Goal: Answer question/provide support: Share knowledge or assist other users

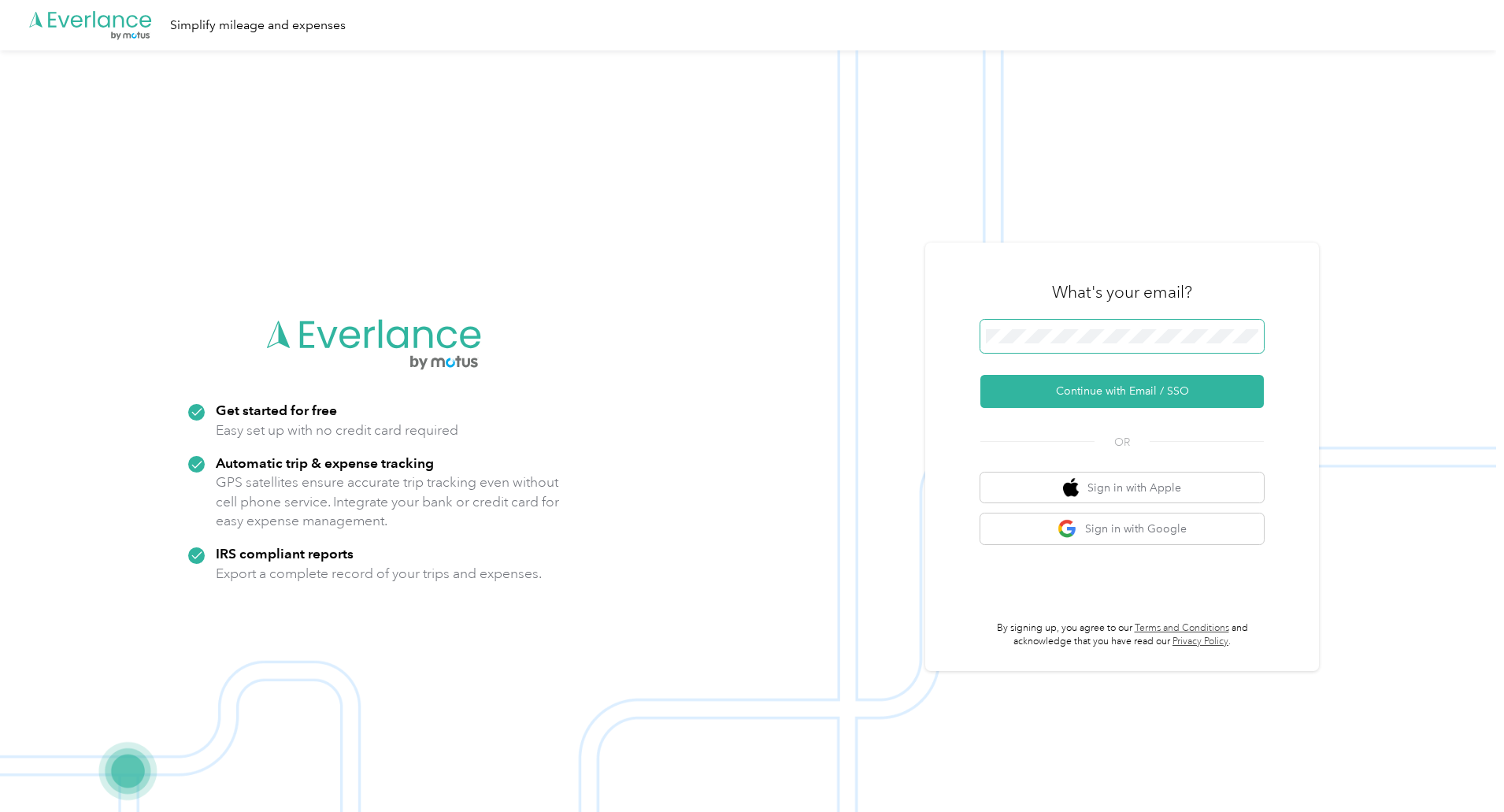
click at [980, 375] on button "Continue with Email / SSO" at bounding box center [1121, 391] width 283 height 33
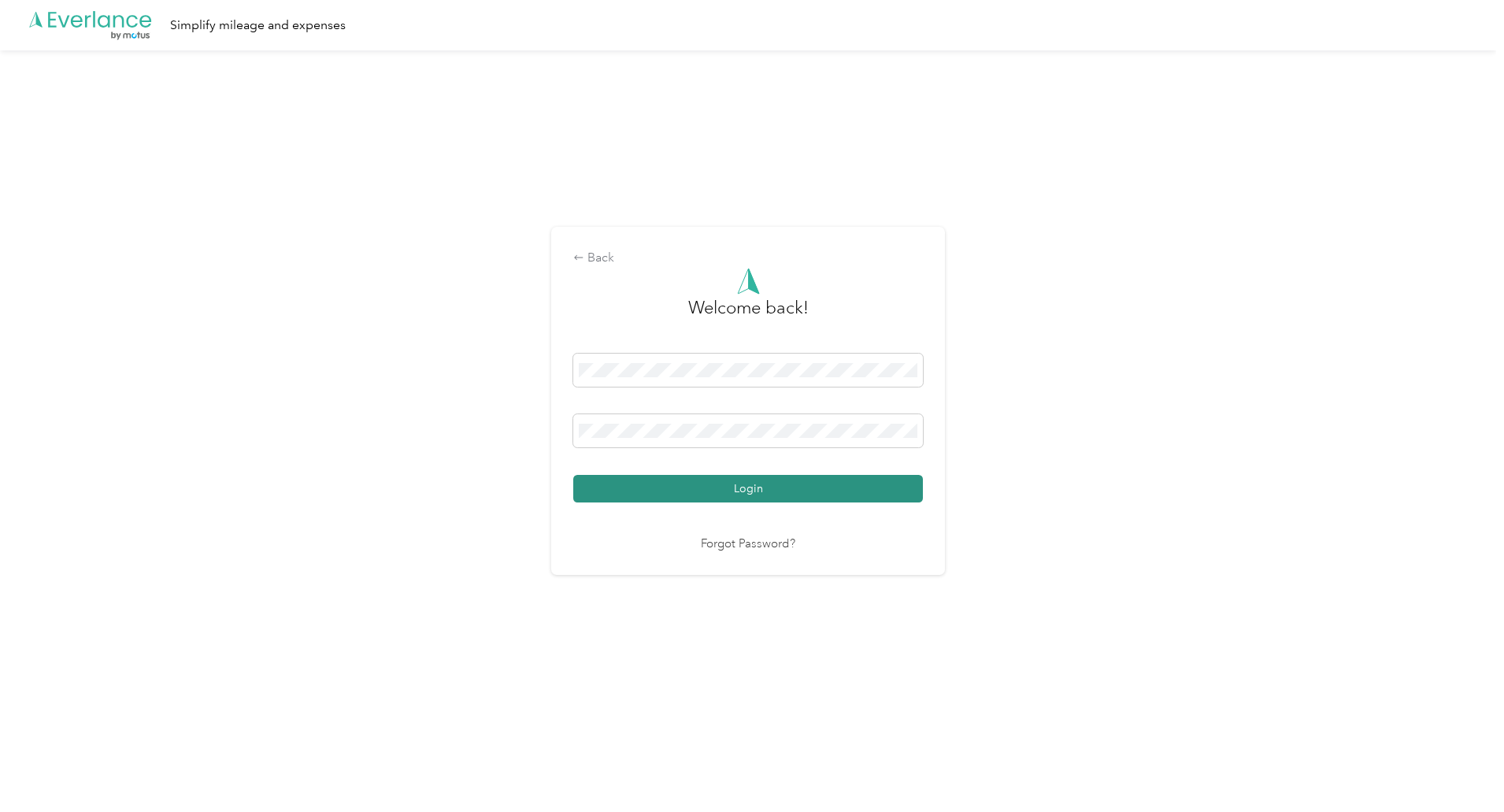
click at [791, 482] on button "Login" at bounding box center [748, 489] width 349 height 28
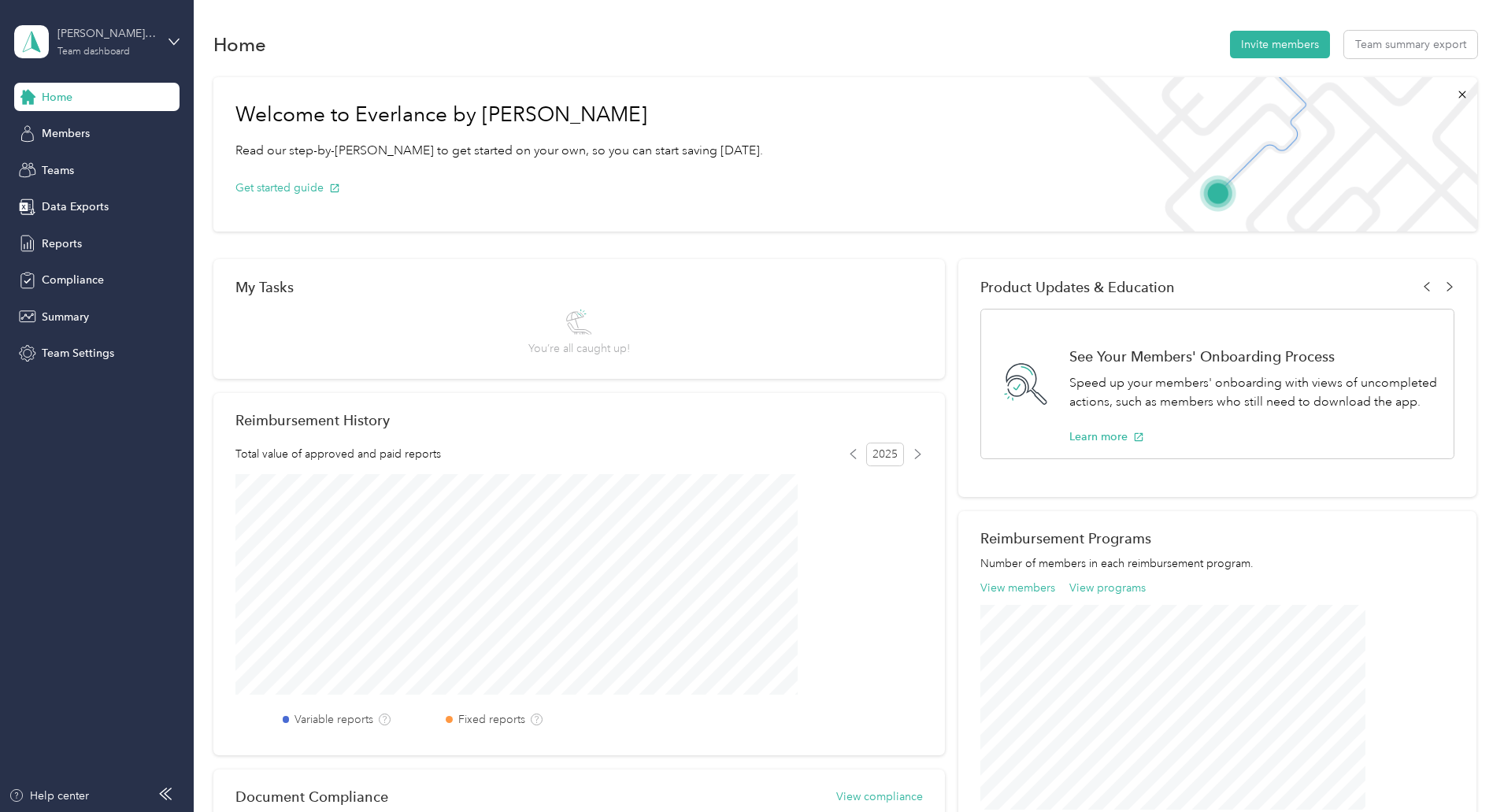
click at [149, 34] on div "[PERSON_NAME] Whirlpool" at bounding box center [106, 33] width 99 height 16
click at [240, 389] on div "Welcome to Everlance by Motus Read our step-by-[PERSON_NAME] to get started on …" at bounding box center [845, 568] width 1264 height 997
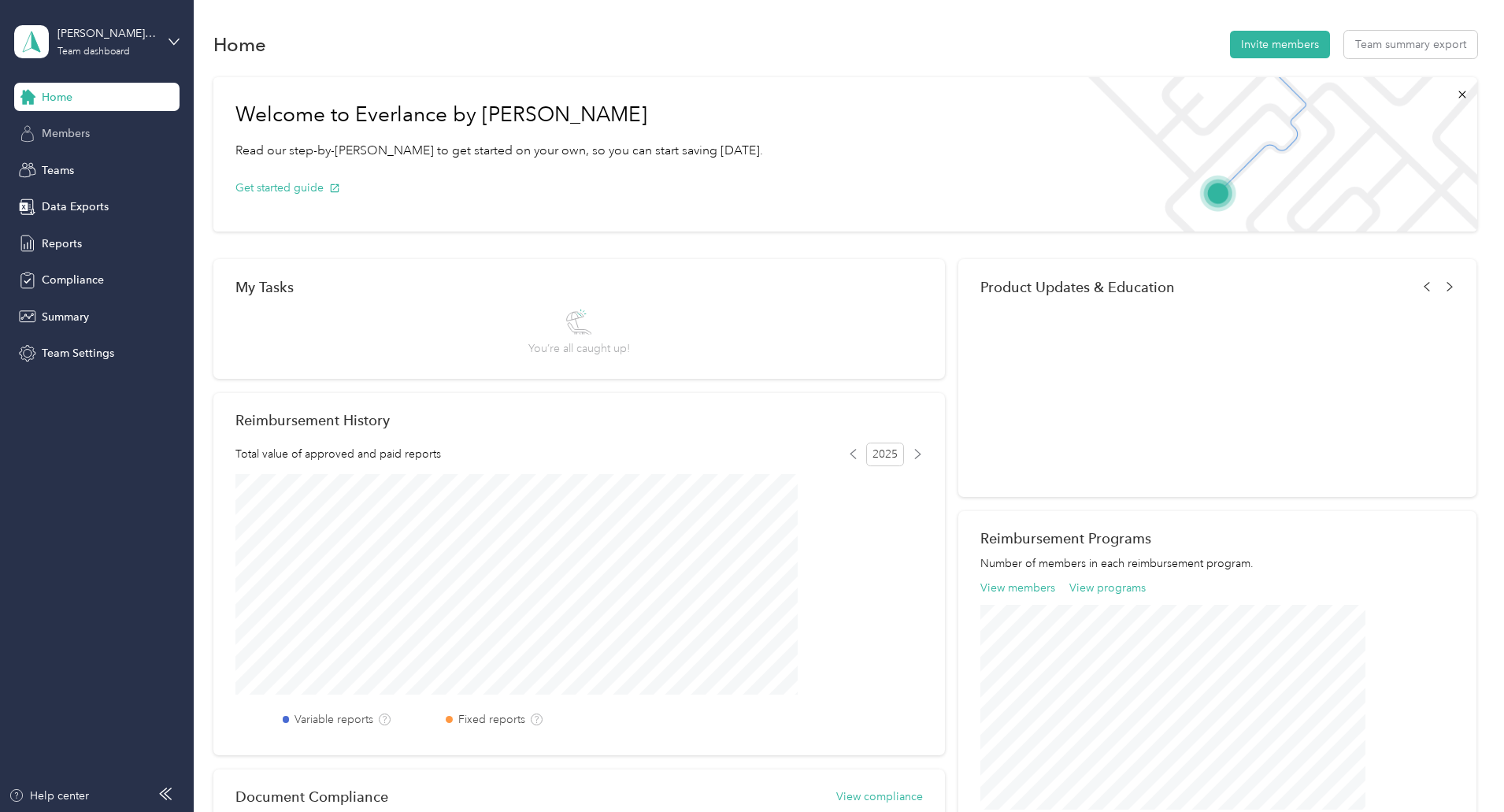
click at [94, 121] on div "Members" at bounding box center [96, 134] width 166 height 29
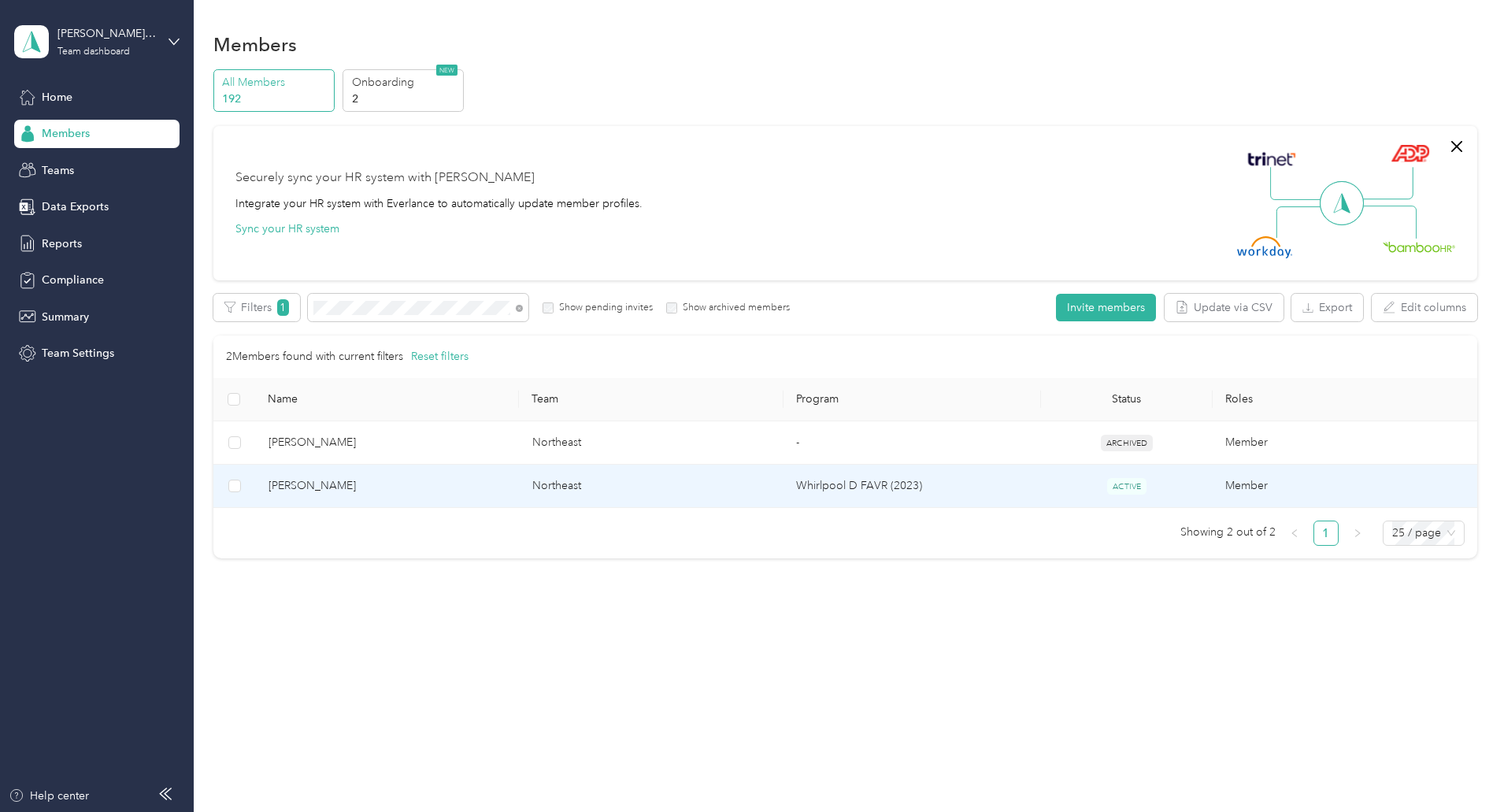
click at [490, 493] on span "[PERSON_NAME]" at bounding box center [388, 486] width 238 height 17
